Goal: Complete application form

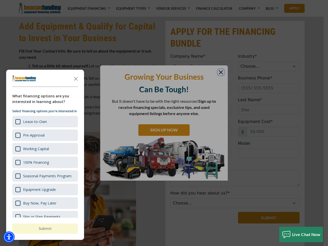
click at [164, 0] on div at bounding box center [164, 123] width 328 height 246
click at [9, 237] on img "Accessibility Menu" at bounding box center [8, 236] width 11 height 11
